Goal: Information Seeking & Learning: Check status

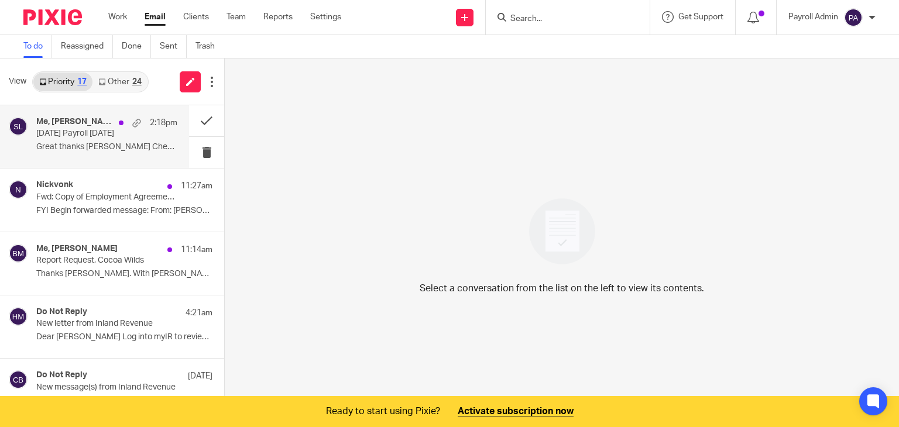
click at [102, 132] on p "[DATE] Payroll [DATE]" at bounding box center [92, 134] width 113 height 10
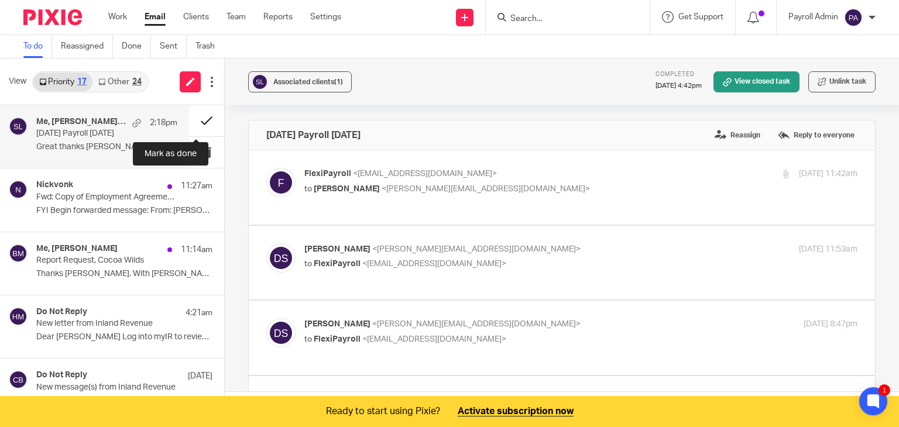
click at [197, 121] on button at bounding box center [206, 120] width 35 height 31
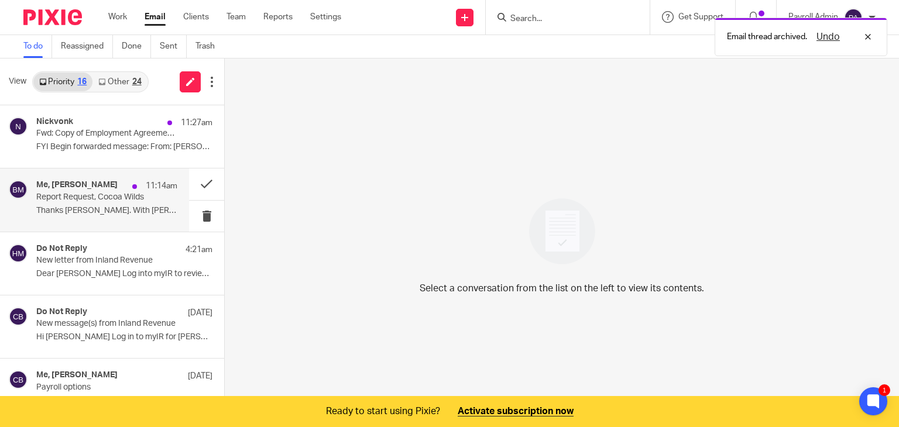
click at [66, 186] on h4 "Me, [PERSON_NAME]" at bounding box center [76, 185] width 81 height 10
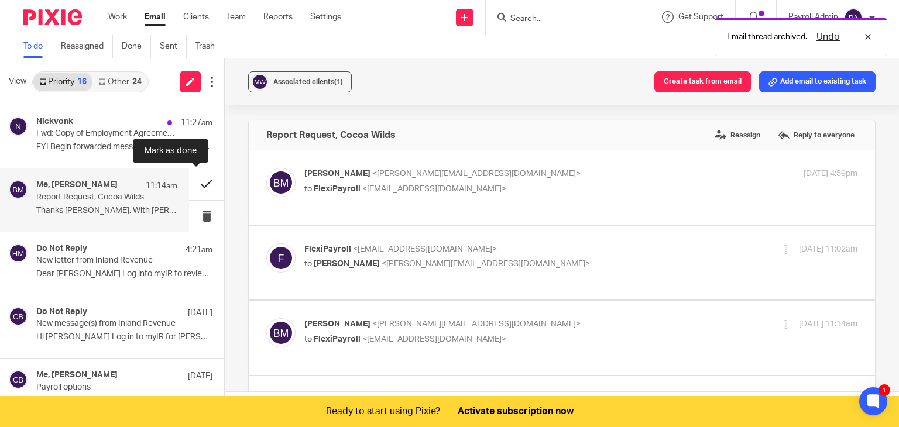
click at [198, 184] on button at bounding box center [206, 183] width 35 height 31
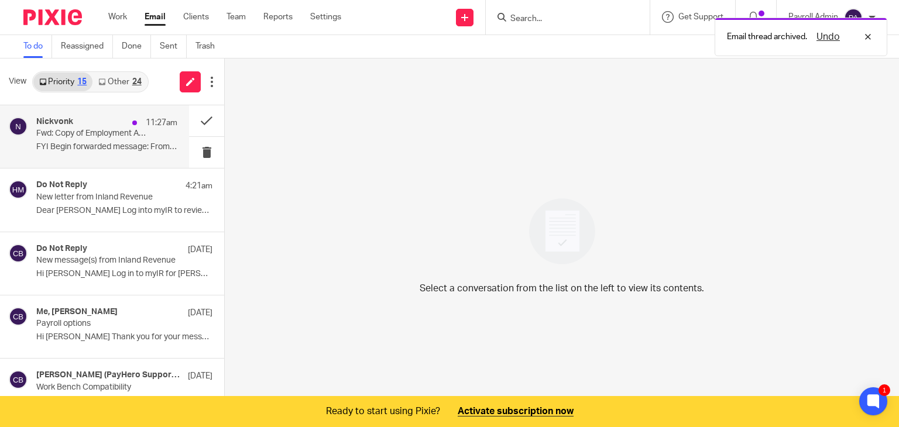
click at [98, 136] on p "Fwd: Copy of Employment Agreement - [PERSON_NAME].docx" at bounding box center [92, 134] width 113 height 10
